Goal: Find specific page/section: Find specific page/section

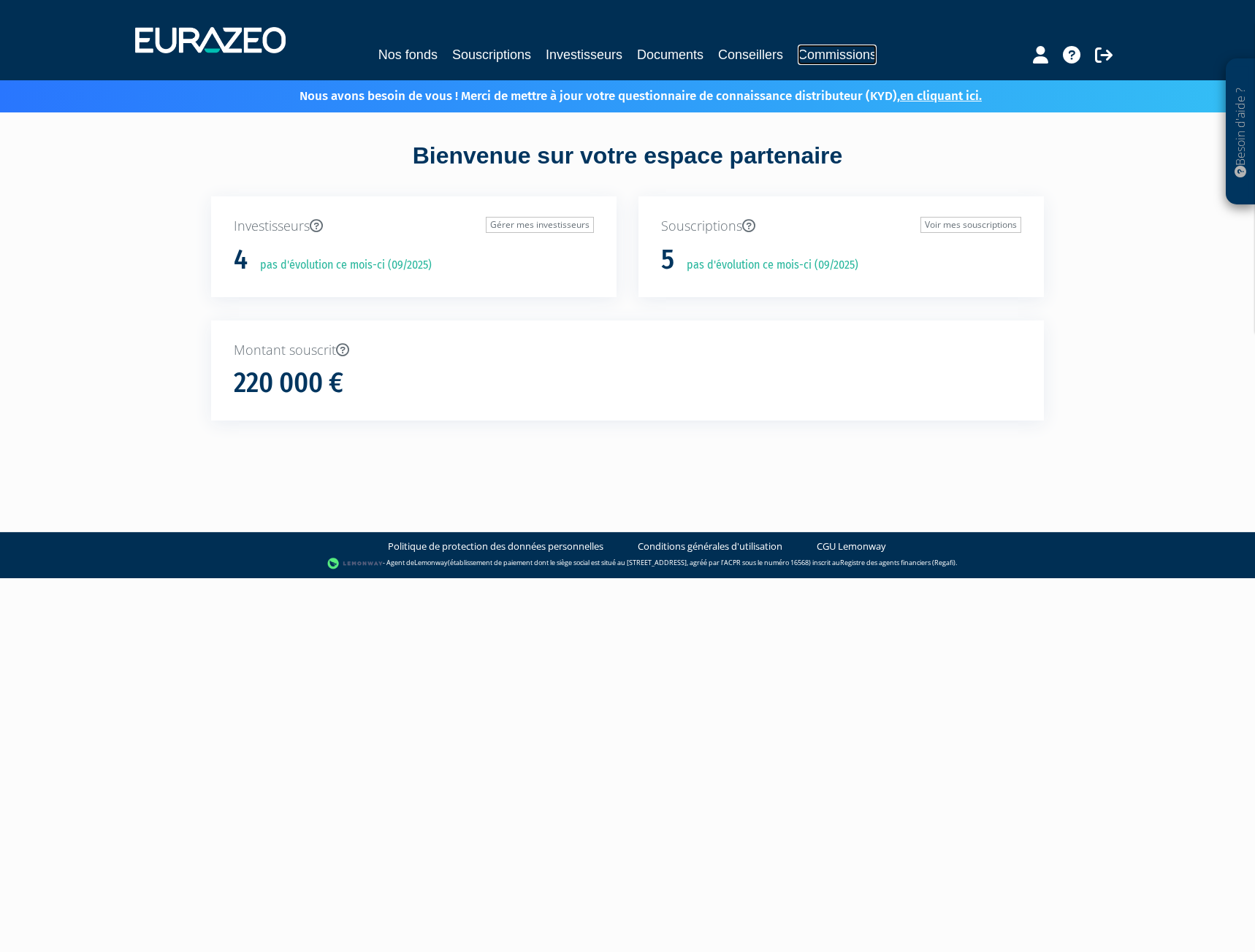
click at [837, 58] on link "Commissions" at bounding box center [837, 55] width 79 height 20
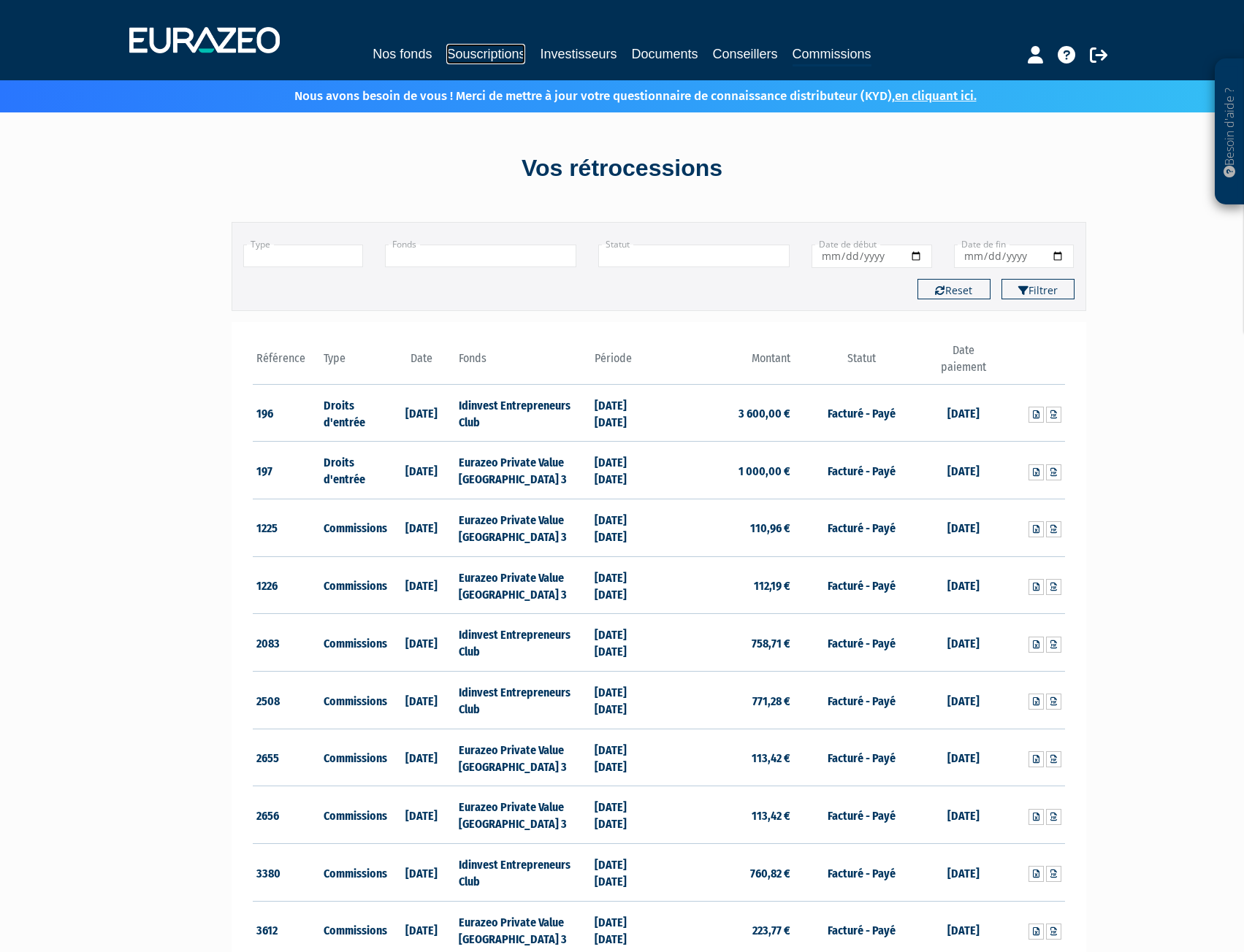
click at [502, 55] on link "Souscriptions" at bounding box center [485, 54] width 79 height 20
